Goal: Navigation & Orientation: Find specific page/section

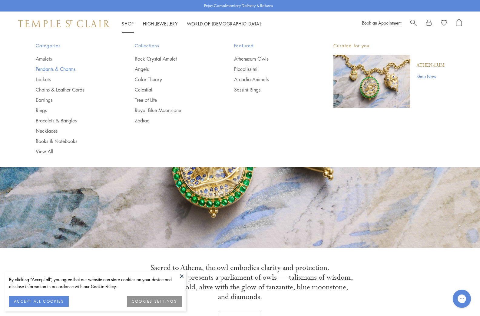
click at [63, 69] on link "Pendants & Charms" at bounding box center [73, 69] width 75 height 7
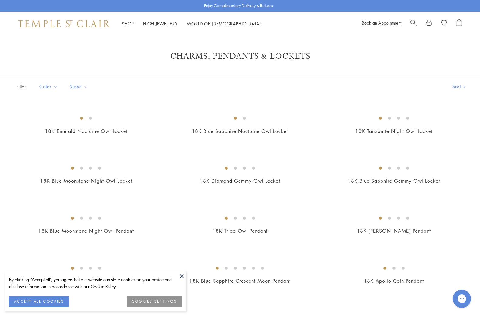
click at [182, 275] on button at bounding box center [181, 276] width 9 height 9
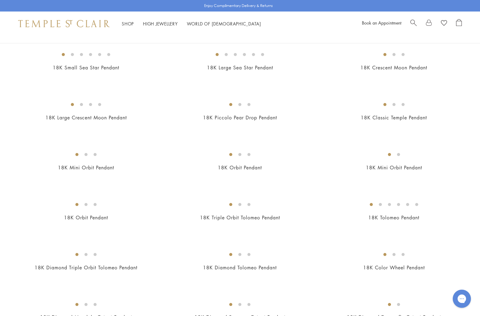
scroll to position [664, 0]
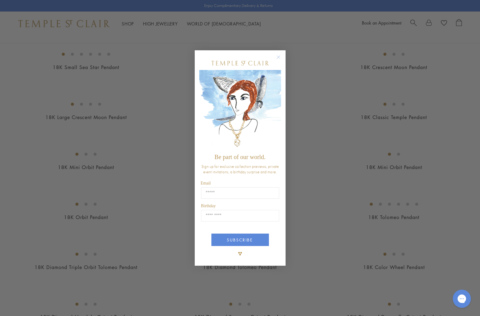
click at [278, 95] on img "POPUP Form" at bounding box center [240, 110] width 82 height 81
click at [277, 57] on circle "Close dialog" at bounding box center [278, 56] width 7 height 7
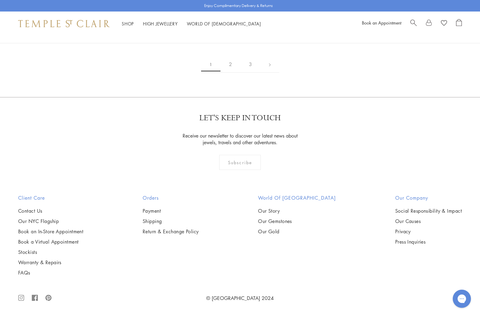
scroll to position [3853, 0]
click at [229, 73] on link "2" at bounding box center [231, 64] width 20 height 17
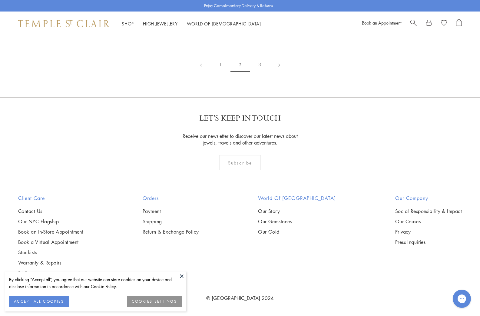
scroll to position [3364, 0]
click at [259, 73] on link "3" at bounding box center [260, 64] width 20 height 17
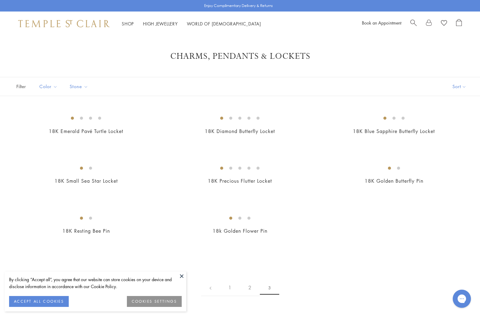
click at [55, 24] on img at bounding box center [64, 23] width 92 height 7
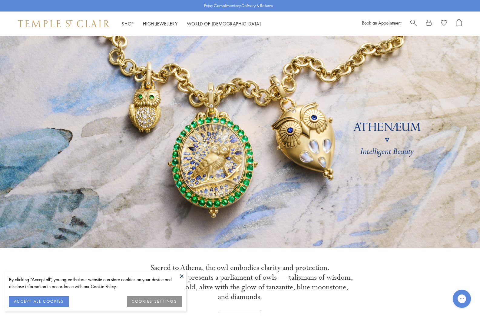
drag, startPoint x: 243, startPoint y: 302, endPoint x: 235, endPoint y: 300, distance: 8.3
click at [243, 311] on link "Discover" at bounding box center [240, 319] width 42 height 16
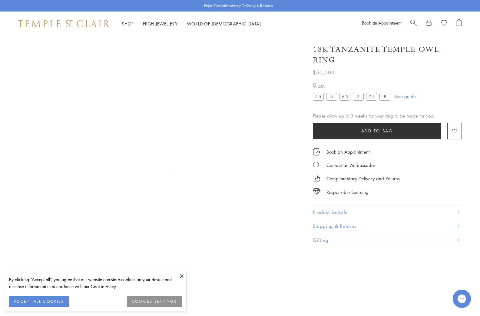
scroll to position [36, 0]
